Goal: Task Accomplishment & Management: Use online tool/utility

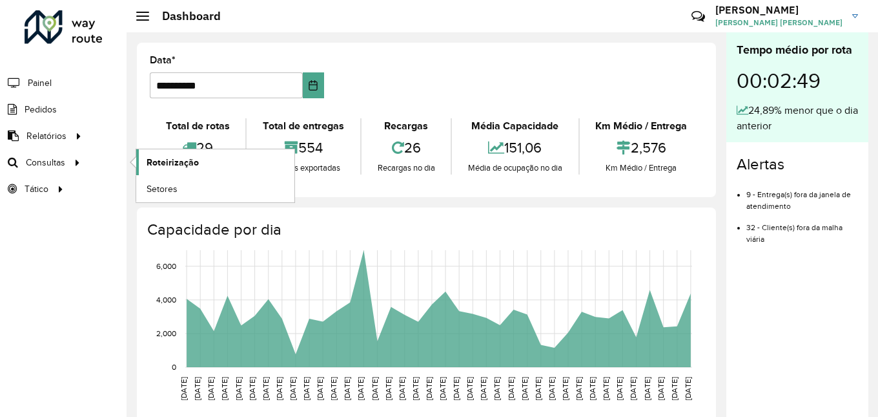
click at [163, 163] on span "Roteirização" at bounding box center [173, 163] width 52 height 14
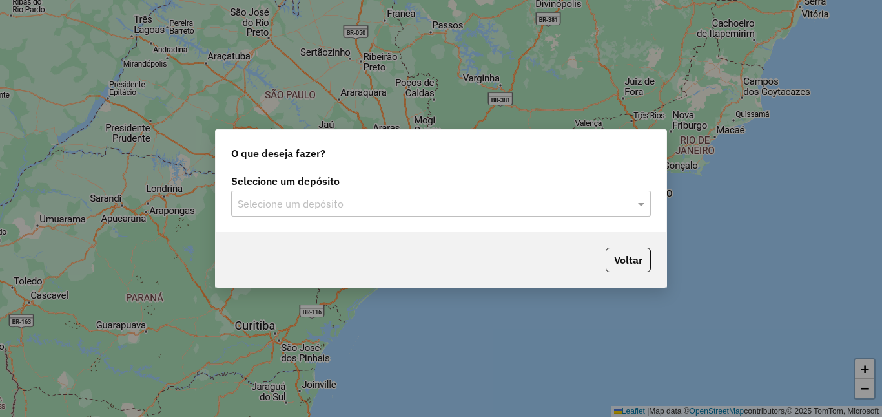
click at [562, 208] on input "text" at bounding box center [428, 203] width 381 height 15
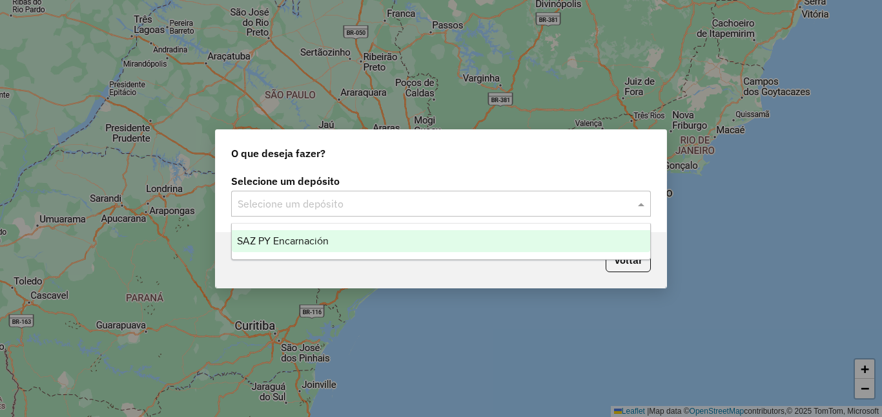
click at [409, 245] on div "SAZ PY Encarnación" at bounding box center [441, 241] width 418 height 22
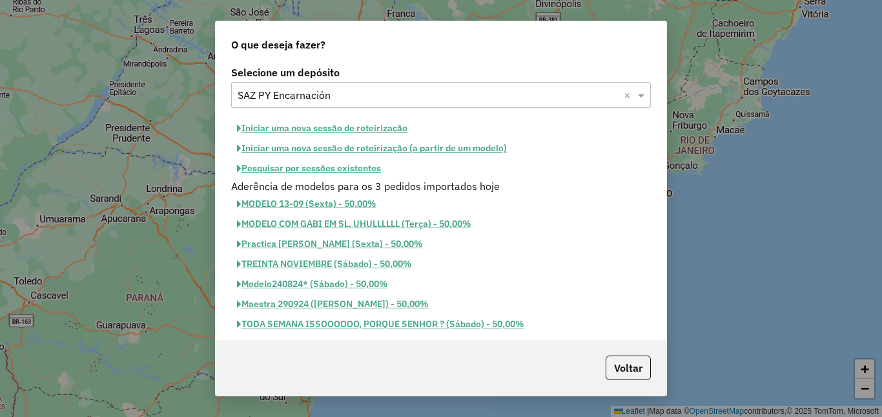
click at [361, 169] on button "Pesquisar por sessões existentes" at bounding box center [309, 168] width 156 height 20
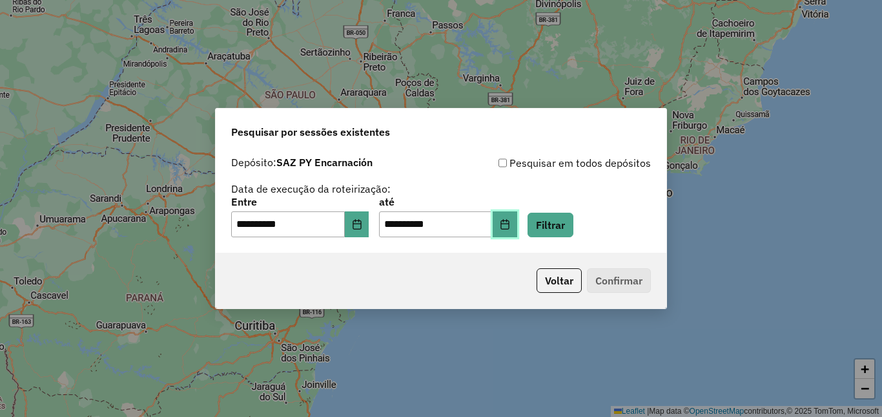
click at [510, 227] on icon "Choose Date" at bounding box center [505, 224] width 10 height 10
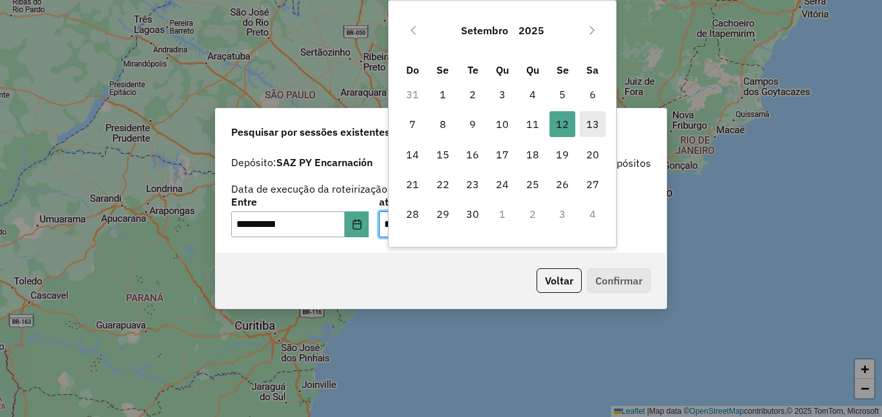
click at [592, 120] on span "13" at bounding box center [593, 124] width 26 height 26
type input "**********"
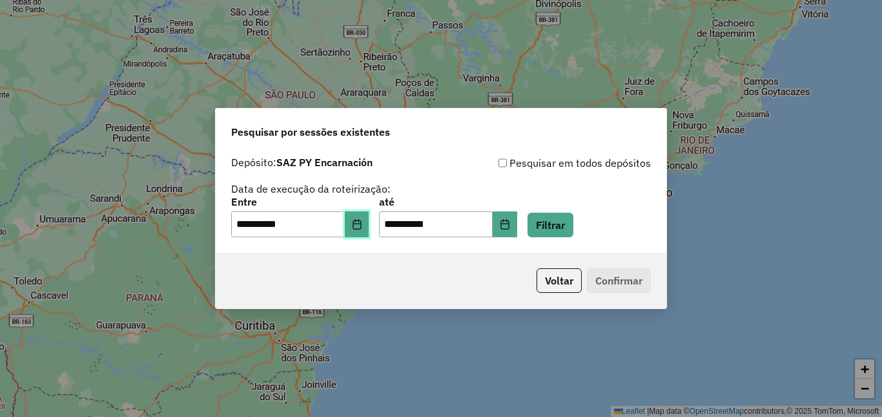
click at [361, 223] on icon "Choose Date" at bounding box center [357, 224] width 8 height 10
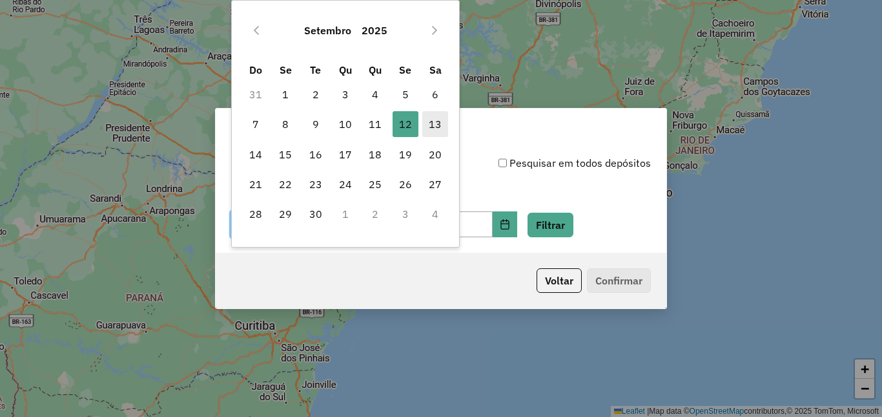
click at [440, 125] on span "13" at bounding box center [435, 124] width 26 height 26
type input "**********"
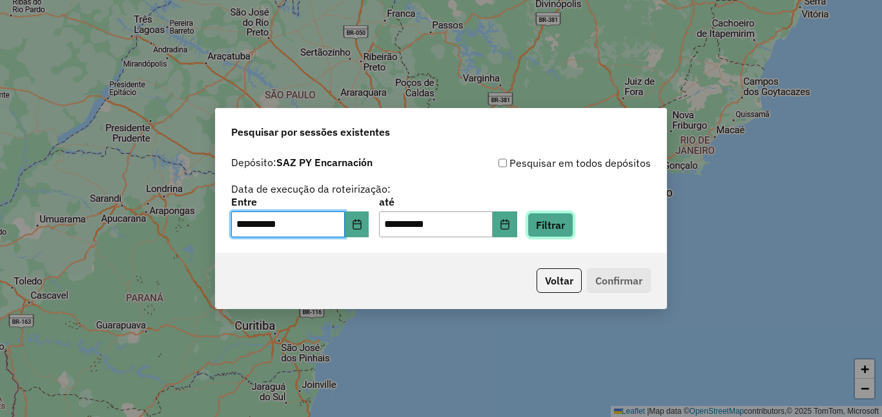
click at [556, 220] on button "Filtrar" at bounding box center [551, 224] width 46 height 25
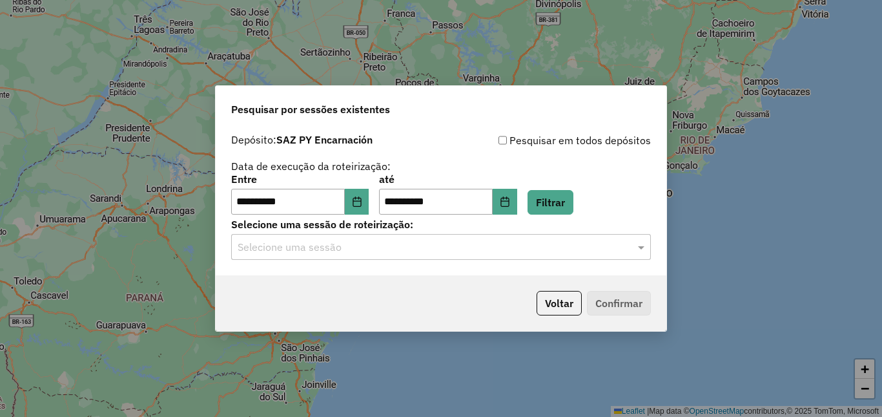
click at [340, 251] on input "text" at bounding box center [428, 247] width 381 height 15
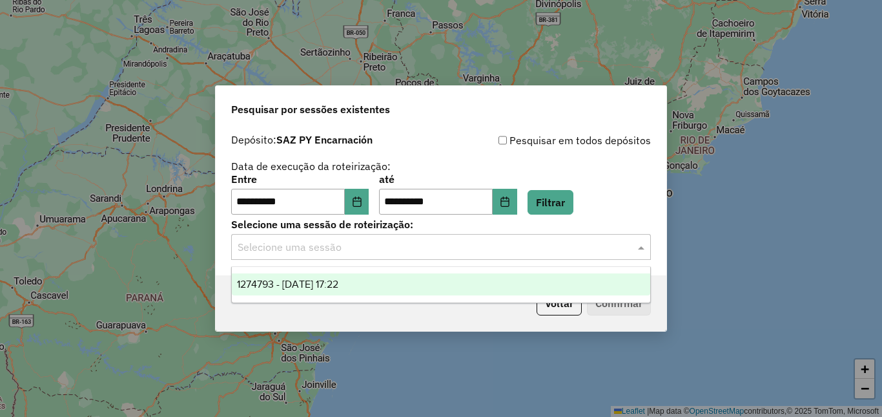
click at [327, 285] on span "1274793 - 13/09/2025 17:22" at bounding box center [287, 283] width 101 height 11
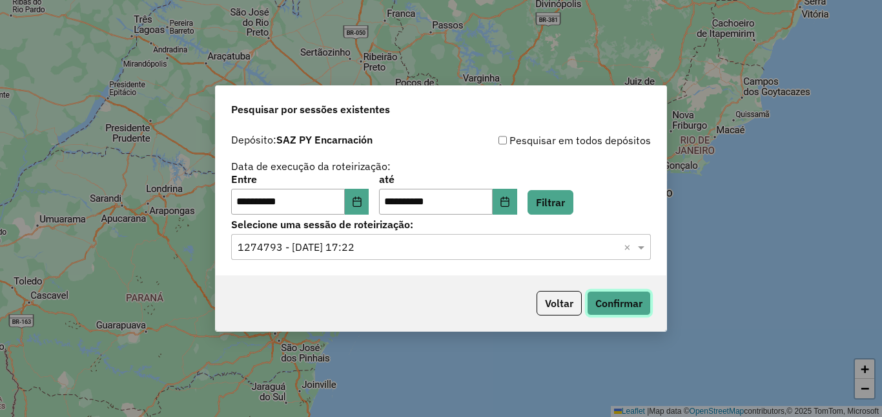
click at [621, 303] on button "Confirmar" at bounding box center [619, 303] width 64 height 25
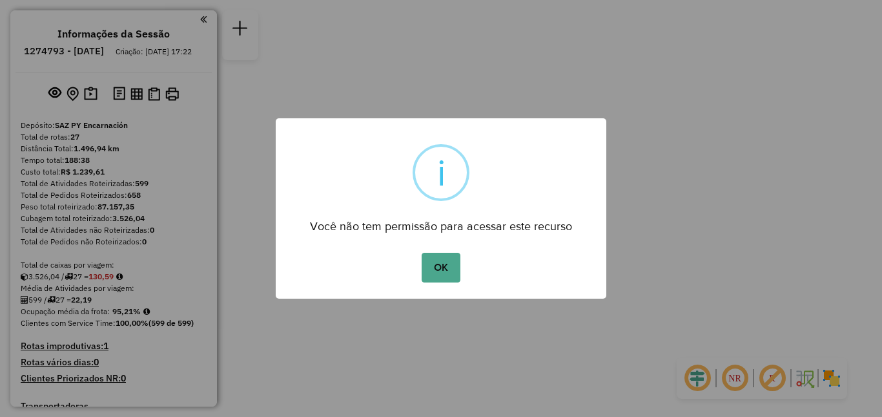
click at [442, 286] on div "× i Você não tem permissão para acessar este recurso OK No Cancel" at bounding box center [441, 208] width 331 height 180
click at [444, 278] on button "OK" at bounding box center [441, 267] width 38 height 30
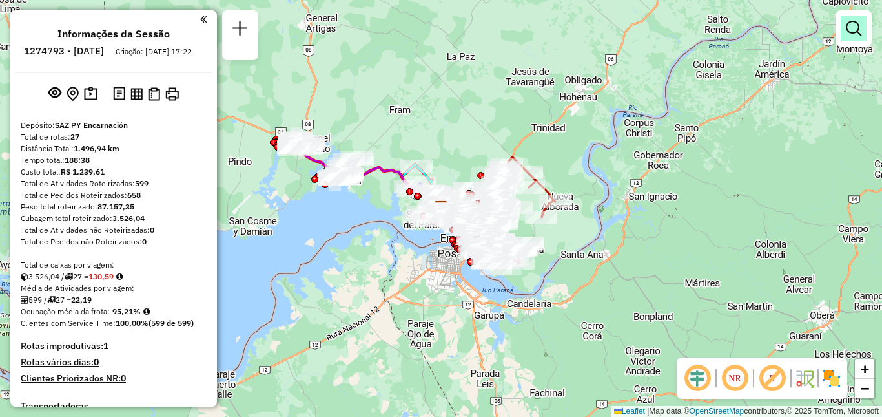
click at [852, 29] on em at bounding box center [853, 28] width 15 height 15
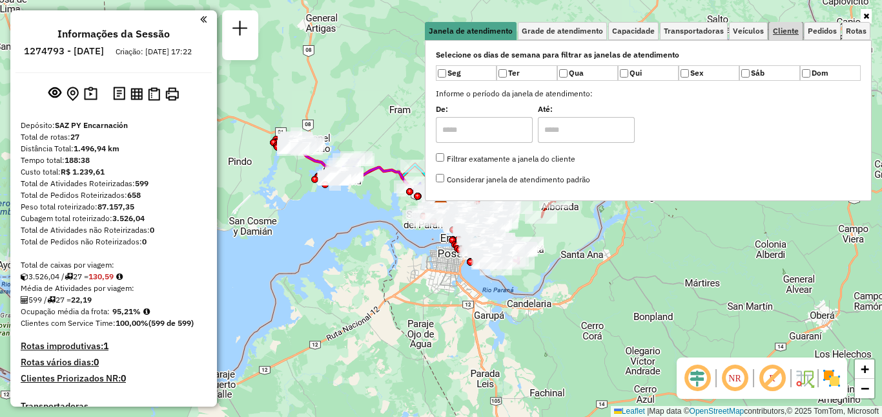
click at [785, 33] on span "Cliente" at bounding box center [786, 31] width 26 height 8
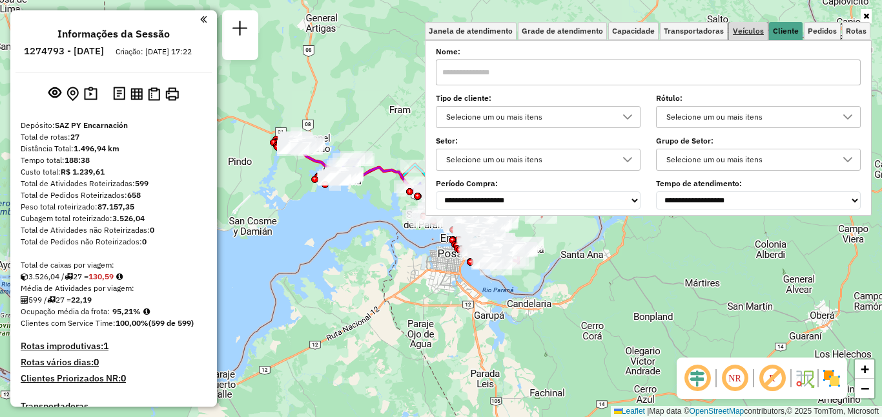
click at [754, 32] on span "Veículos" at bounding box center [748, 31] width 31 height 8
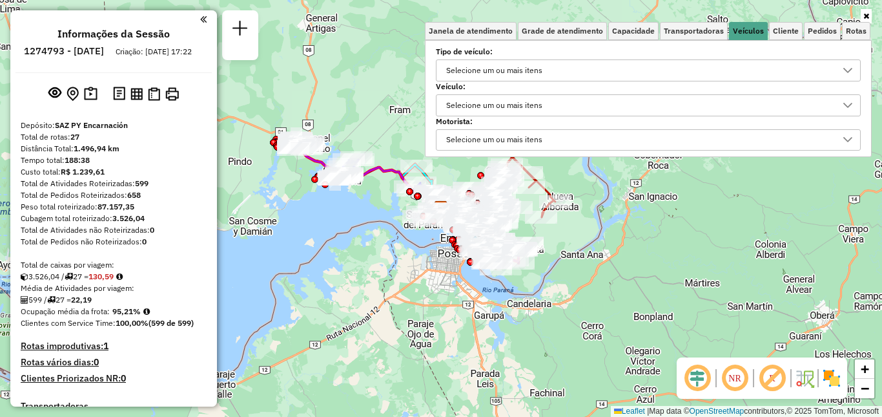
click at [711, 66] on div "Selecione um ou mais itens" at bounding box center [639, 70] width 394 height 21
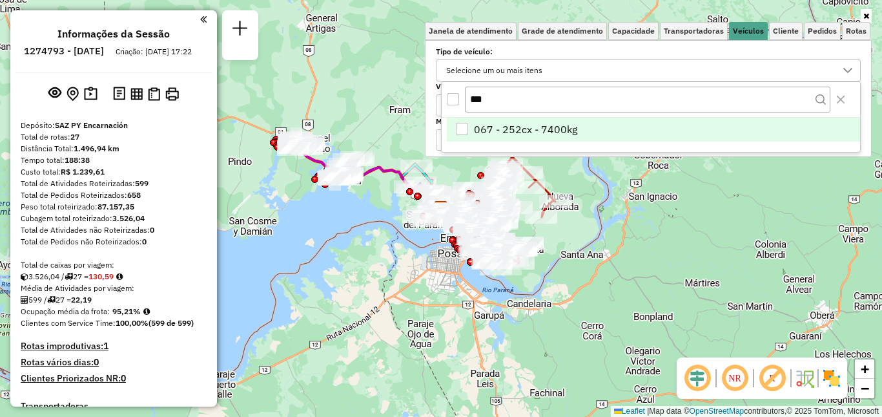
type input "***"
click at [612, 122] on li "067 - 252cx - 7400kg" at bounding box center [653, 130] width 413 height 25
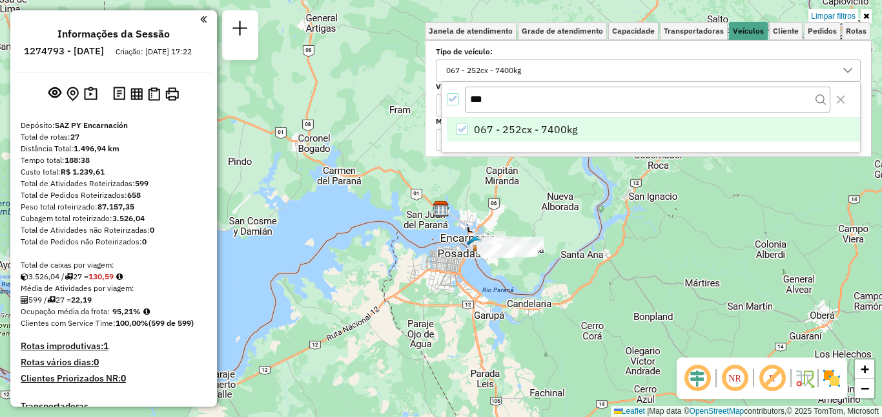
click at [473, 289] on div "Limpar filtros Janela de atendimento Grade de atendimento Capacidade Transporta…" at bounding box center [441, 208] width 882 height 417
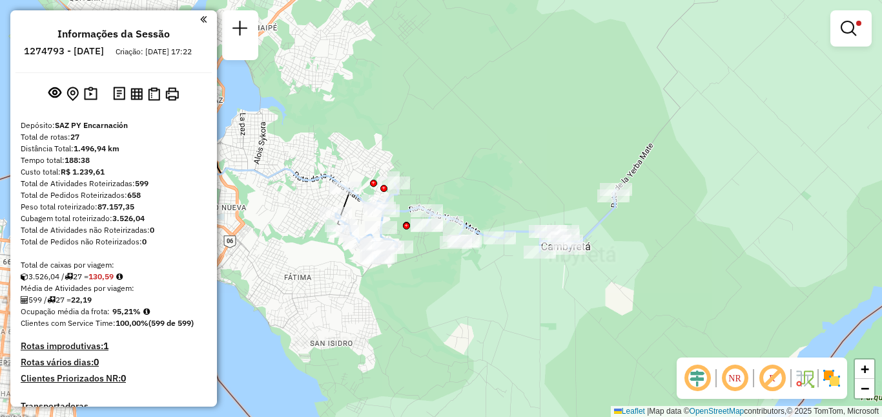
drag, startPoint x: 427, startPoint y: 295, endPoint x: 450, endPoint y: 293, distance: 22.7
click at [450, 293] on div "Limpar filtros Janela de atendimento Grade de atendimento Capacidade Transporta…" at bounding box center [441, 208] width 882 height 417
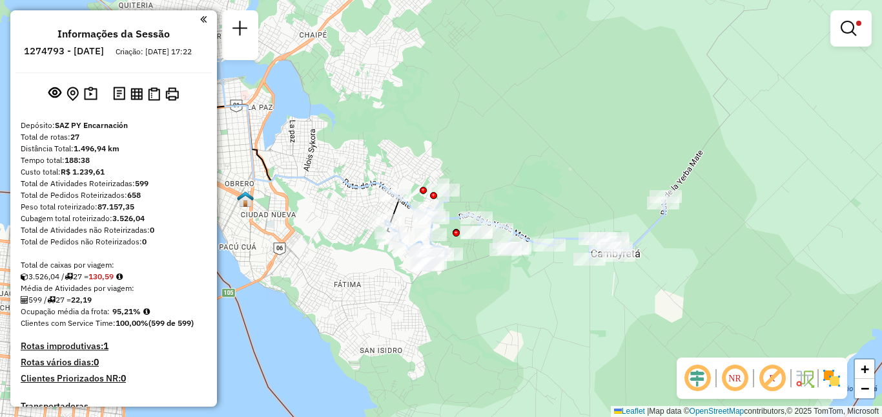
drag, startPoint x: 536, startPoint y: 289, endPoint x: 550, endPoint y: 295, distance: 15.6
click at [550, 295] on div "Limpar filtros Janela de atendimento Grade de atendimento Capacidade Transporta…" at bounding box center [441, 208] width 882 height 417
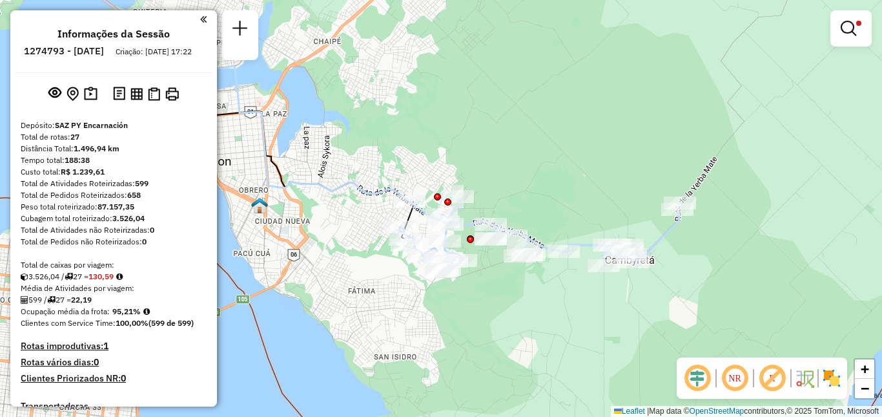
click at [586, 246] on icon at bounding box center [540, 234] width 280 height 76
select select "**********"
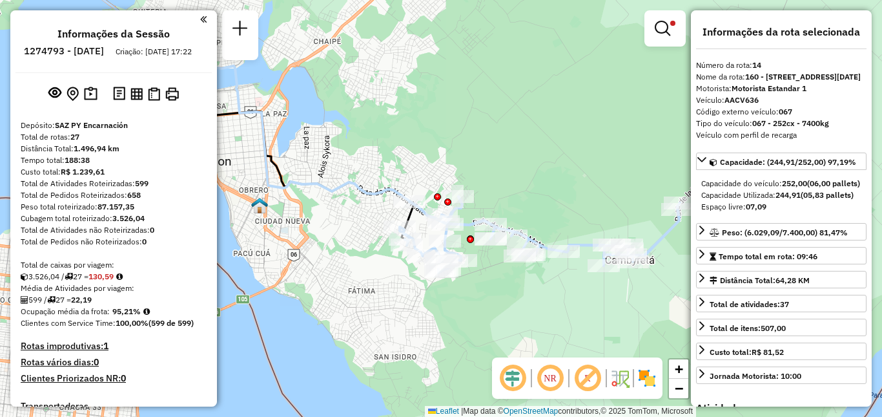
scroll to position [193, 0]
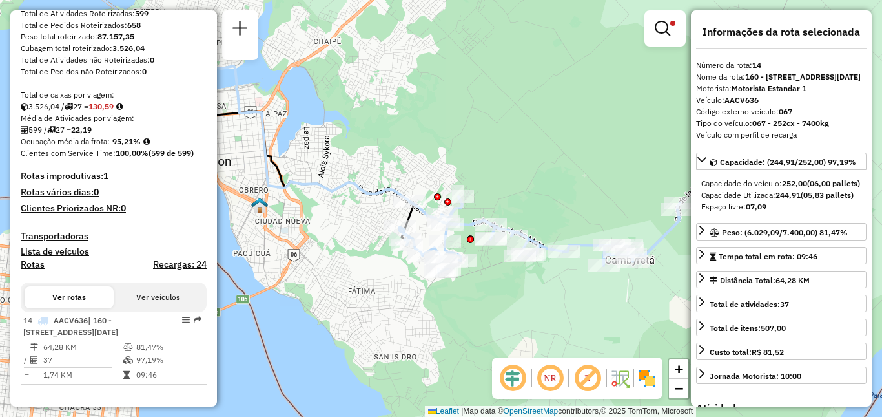
click at [604, 139] on div "Limpar filtros Janela de atendimento Grade de atendimento Capacidade Transporta…" at bounding box center [441, 208] width 882 height 417
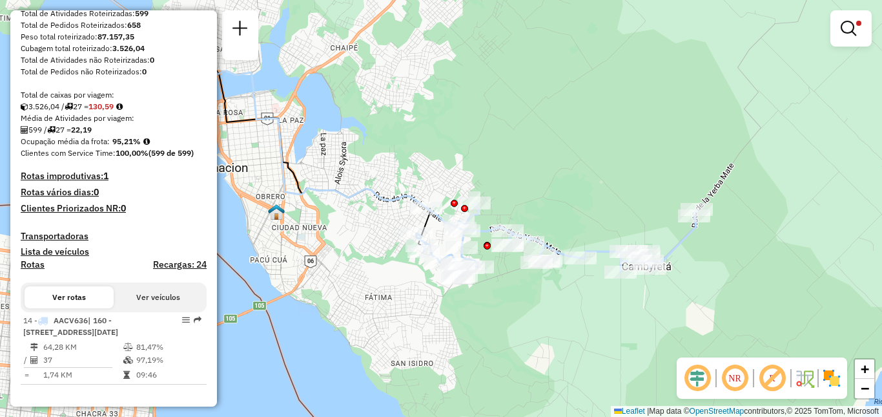
drag, startPoint x: 489, startPoint y: 161, endPoint x: 496, endPoint y: 164, distance: 7.2
click at [496, 164] on div "Limpar filtros Janela de atendimento Grade de atendimento Capacidade Transporta…" at bounding box center [441, 208] width 882 height 417
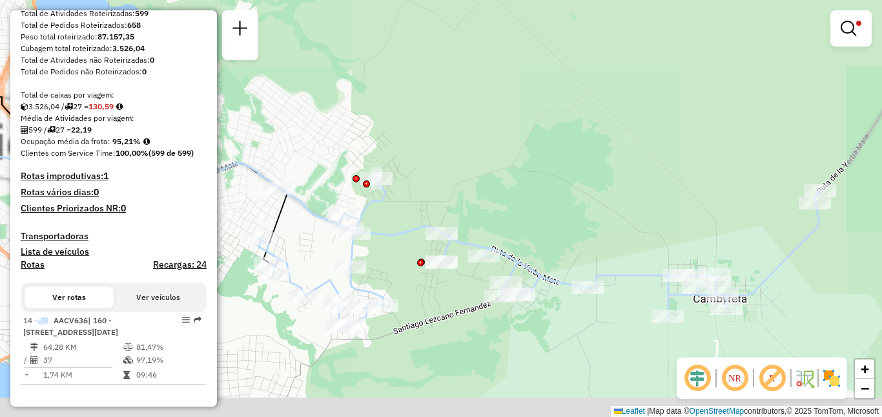
drag, startPoint x: 526, startPoint y: 227, endPoint x: 551, endPoint y: 196, distance: 40.4
click at [551, 196] on div "Limpar filtros Janela de atendimento Grade de atendimento Capacidade Transporta…" at bounding box center [441, 208] width 882 height 417
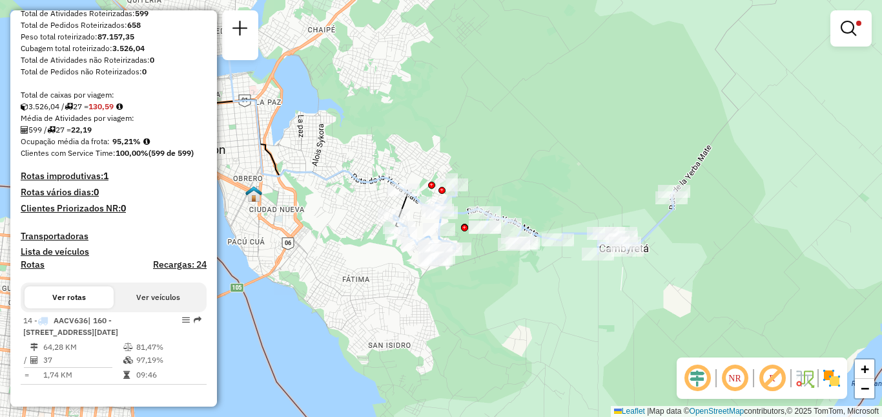
drag, startPoint x: 579, startPoint y: 216, endPoint x: 573, endPoint y: 220, distance: 6.6
click at [574, 220] on div "Limpar filtros Janela de atendimento Grade de atendimento Capacidade Transporta…" at bounding box center [441, 208] width 882 height 417
